Goal: Transaction & Acquisition: Purchase product/service

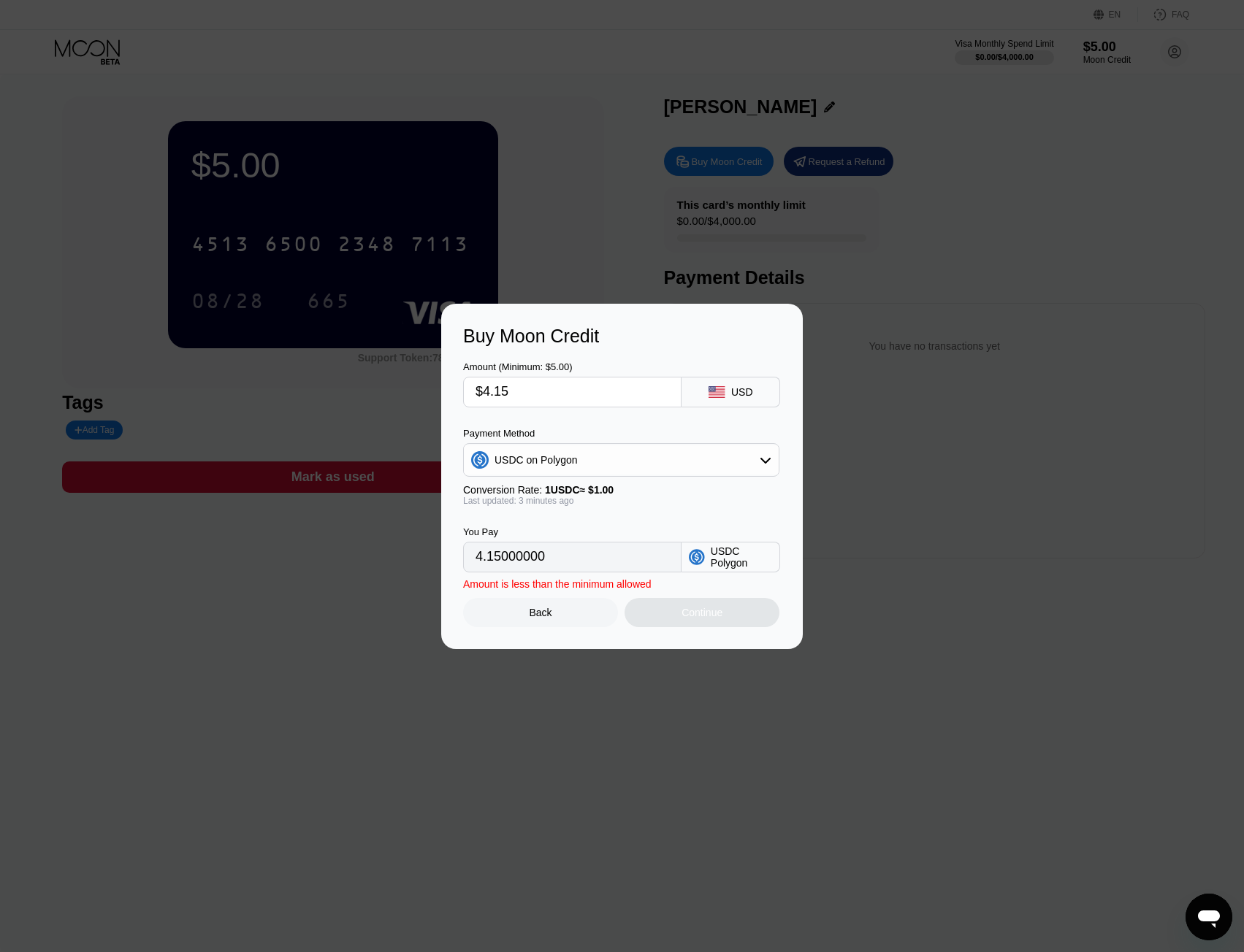
drag, startPoint x: 520, startPoint y: 391, endPoint x: 441, endPoint y: 391, distance: 79.0
click at [441, 391] on div "Buy Moon Credit Amount (Minimum: $5.00) $4.15 USD Payment Method USDC on Polygo…" at bounding box center [622, 476] width 362 height 345
type input "$5"
type input "5.00000000"
type input "$5"
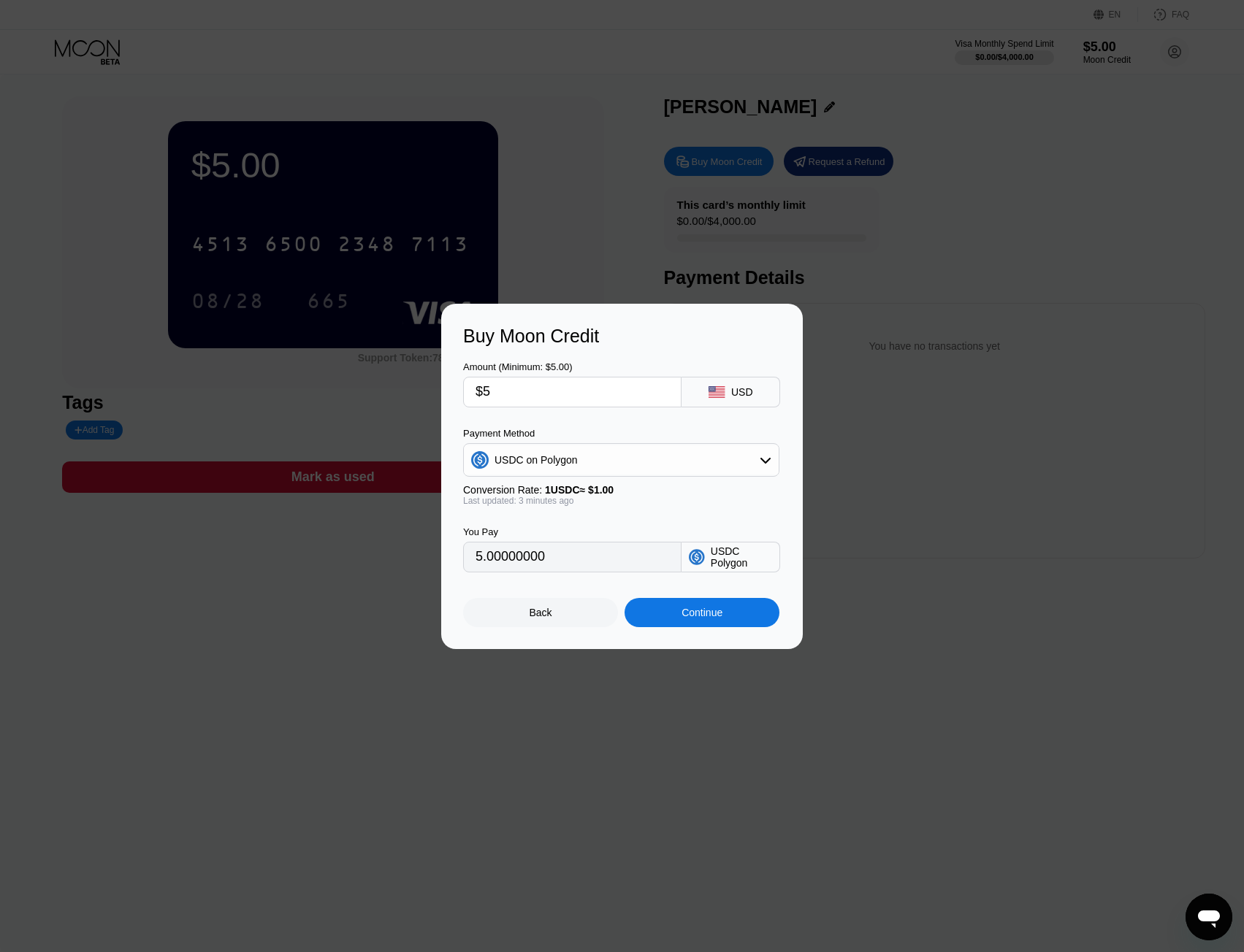
click at [757, 618] on div "Continue" at bounding box center [702, 612] width 155 height 29
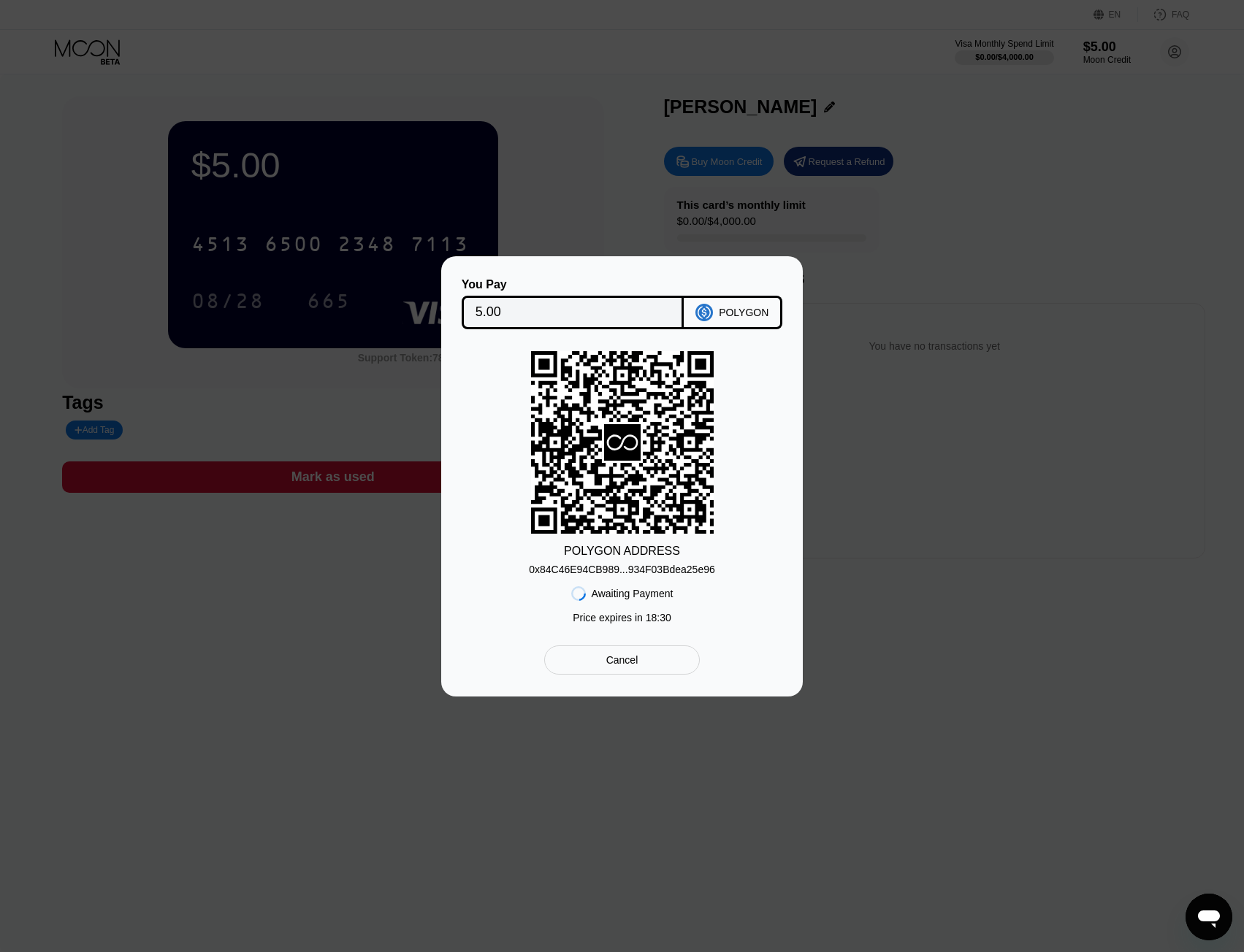
click at [635, 564] on div "0x84C46E94CB989...934F03Bdea25e96" at bounding box center [622, 570] width 187 height 12
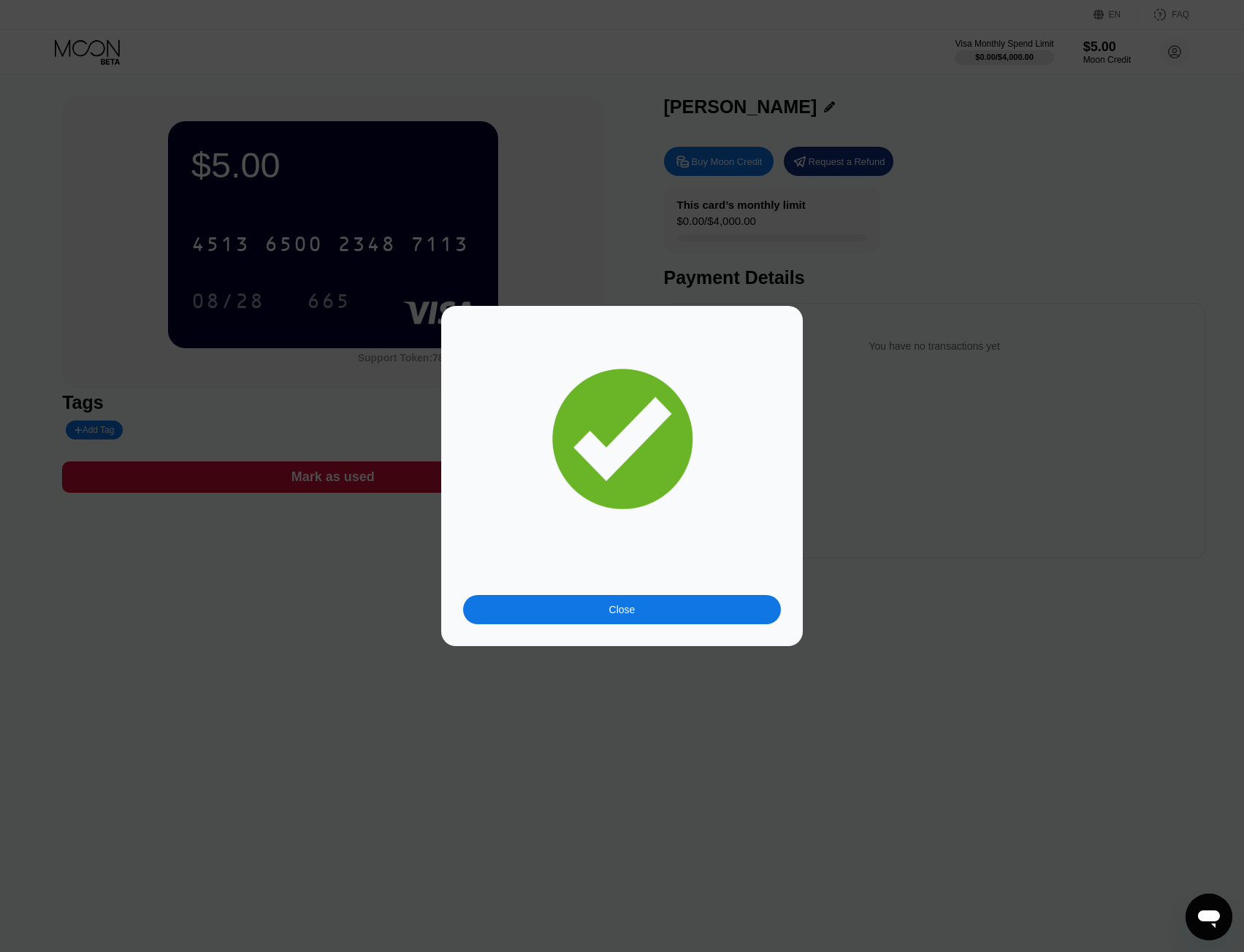
click at [760, 604] on div "Close" at bounding box center [622, 609] width 318 height 29
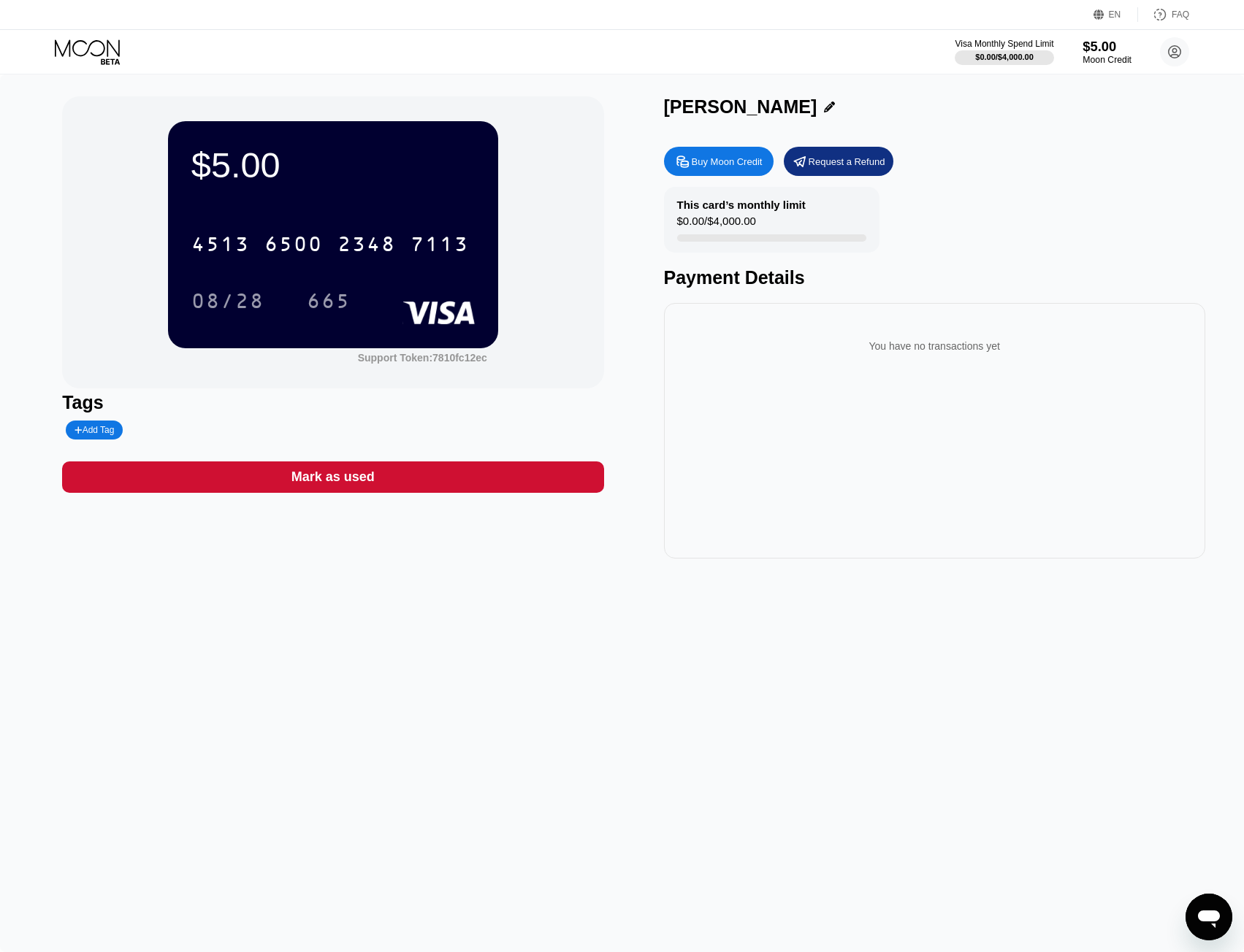
click at [1106, 52] on div "$5.00" at bounding box center [1107, 46] width 49 height 16
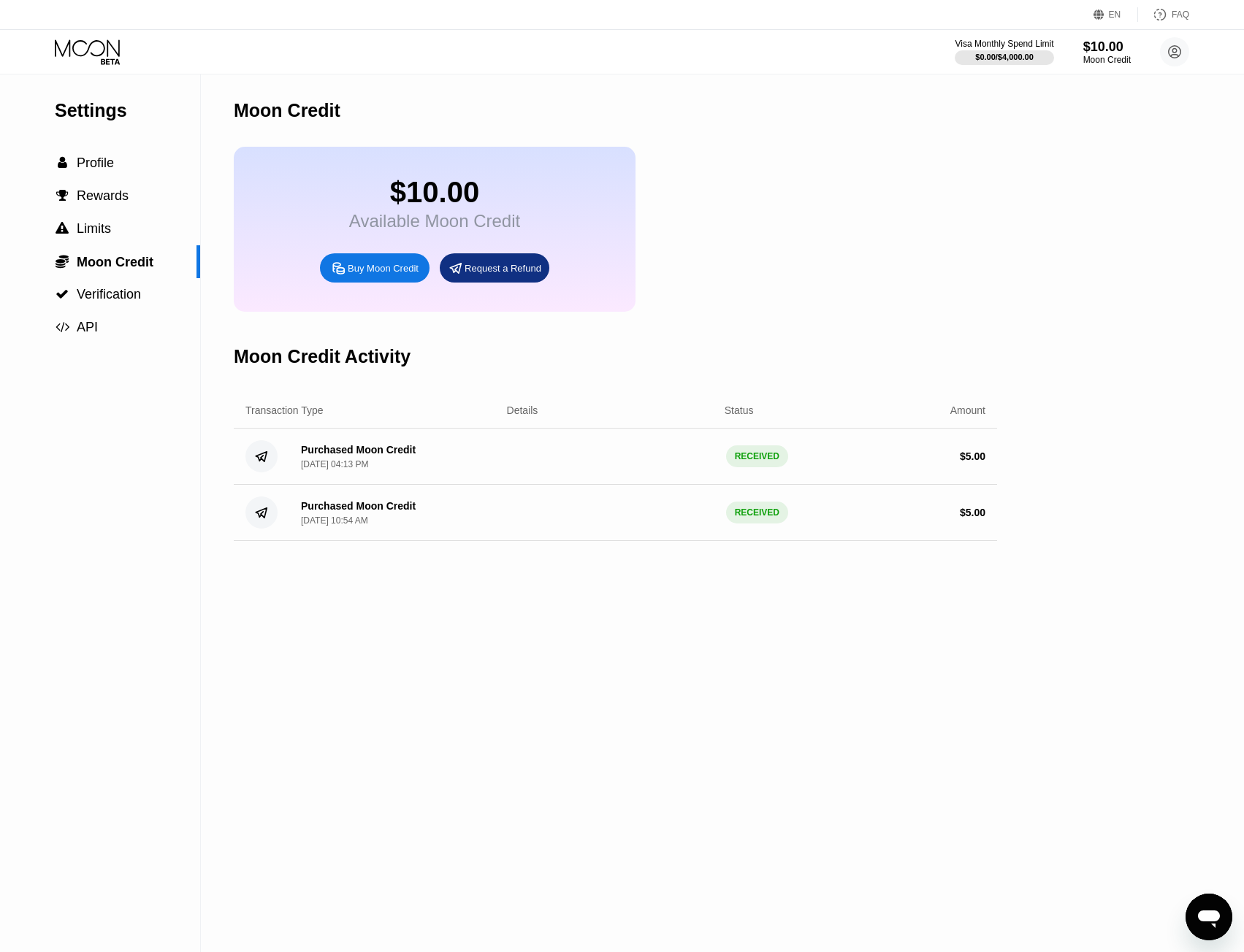
click at [752, 150] on div "$10.00 Available Moon Credit Buy Moon Credit Request a Refund" at bounding box center [615, 230] width 763 height 165
click at [754, 111] on div "Moon Credit" at bounding box center [615, 111] width 763 height 73
click at [96, 166] on span "Profile" at bounding box center [95, 163] width 37 height 15
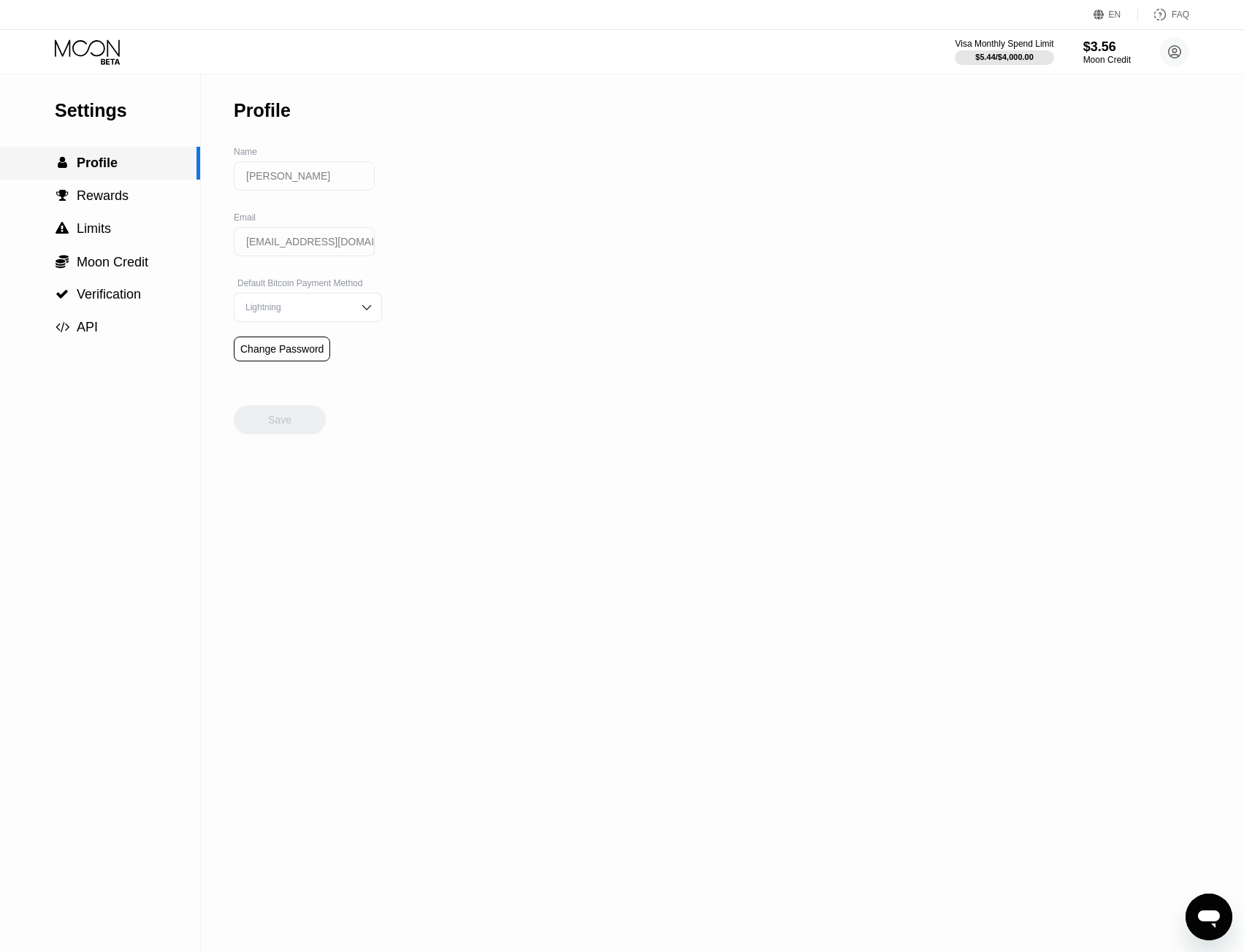
click at [96, 166] on span "Profile" at bounding box center [97, 163] width 41 height 15
click at [115, 257] on span "Moon Credit" at bounding box center [112, 263] width 72 height 15
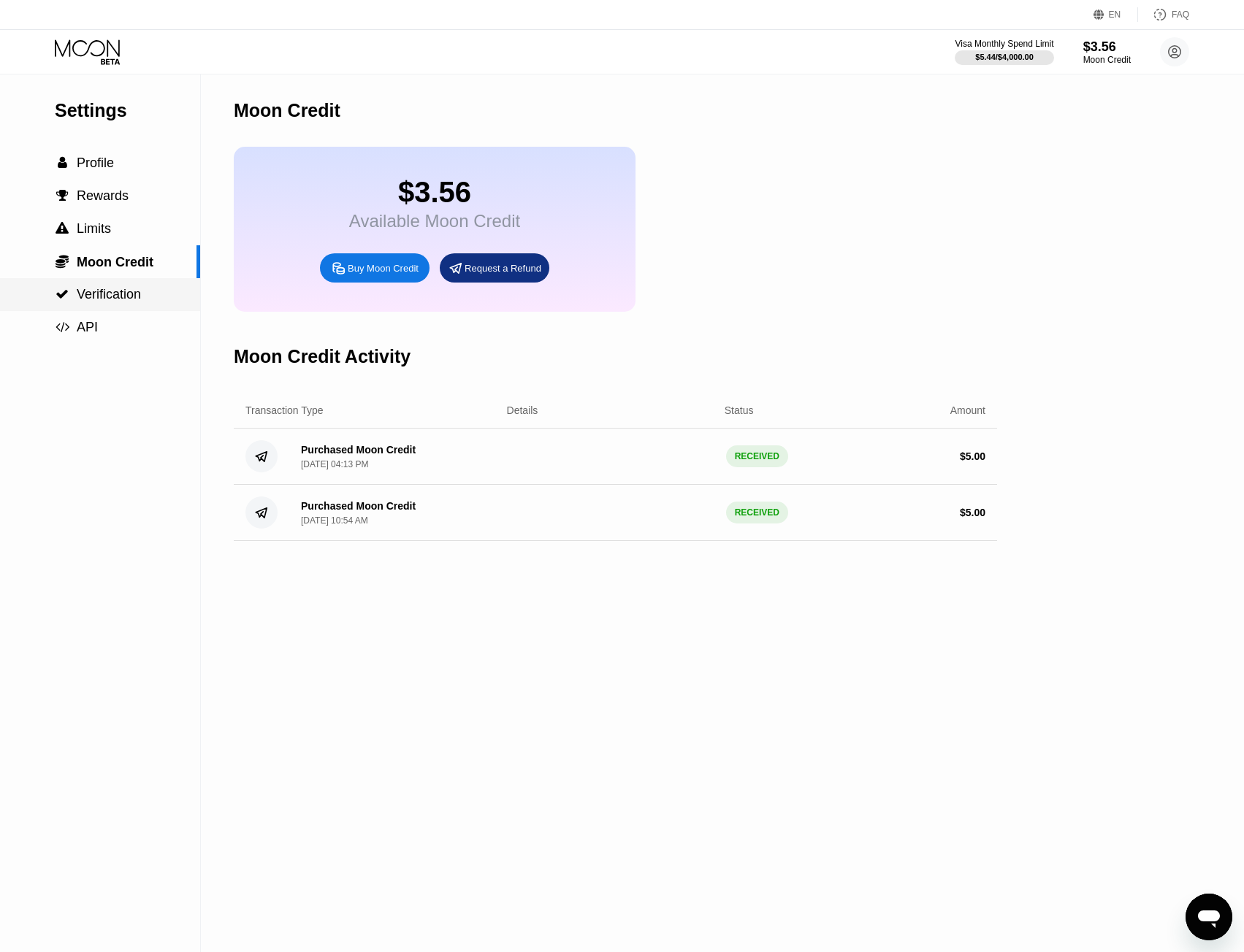
click at [109, 298] on span "Verification" at bounding box center [109, 295] width 64 height 15
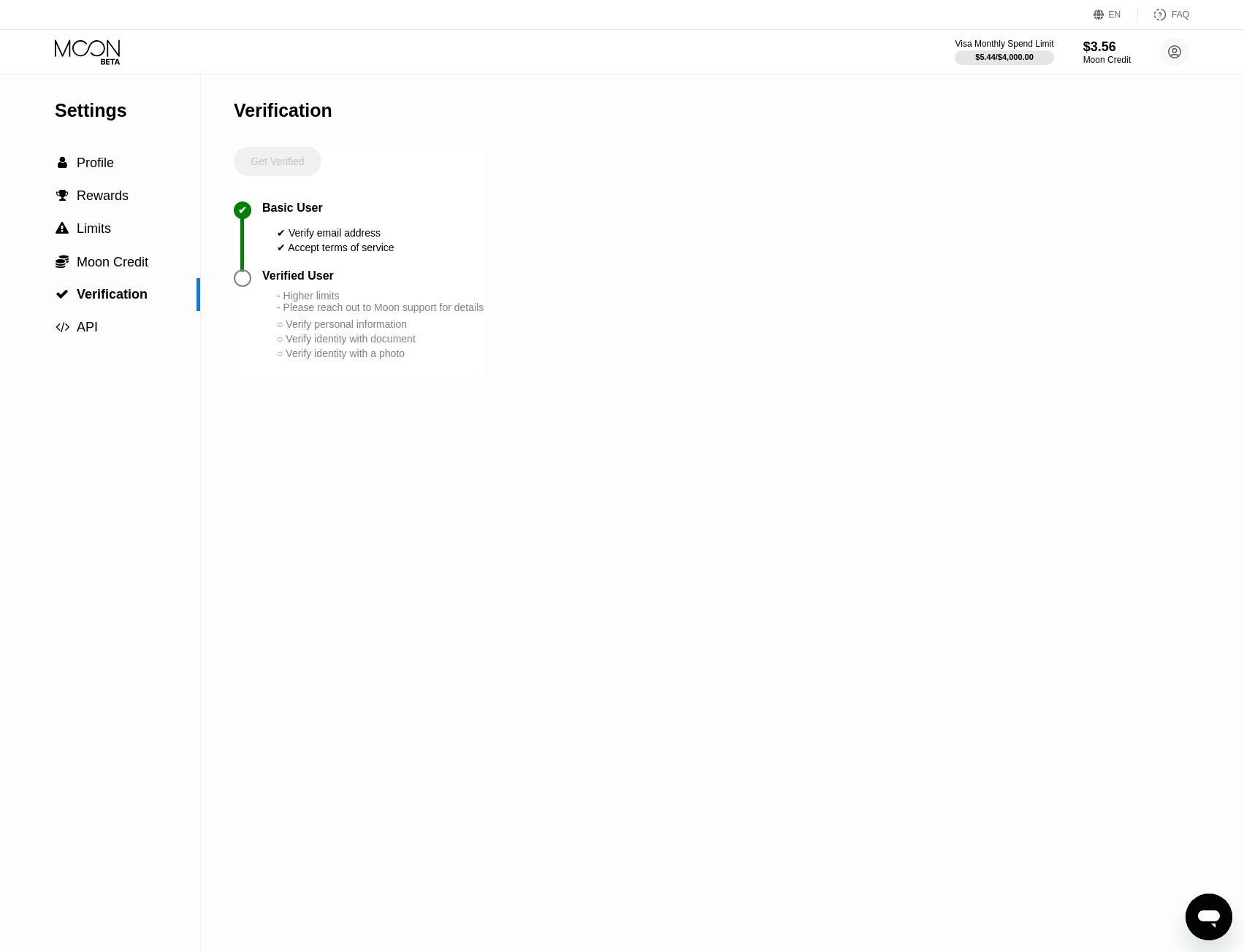
click at [90, 50] on icon at bounding box center [88, 52] width 68 height 26
